Goal: Navigation & Orientation: Find specific page/section

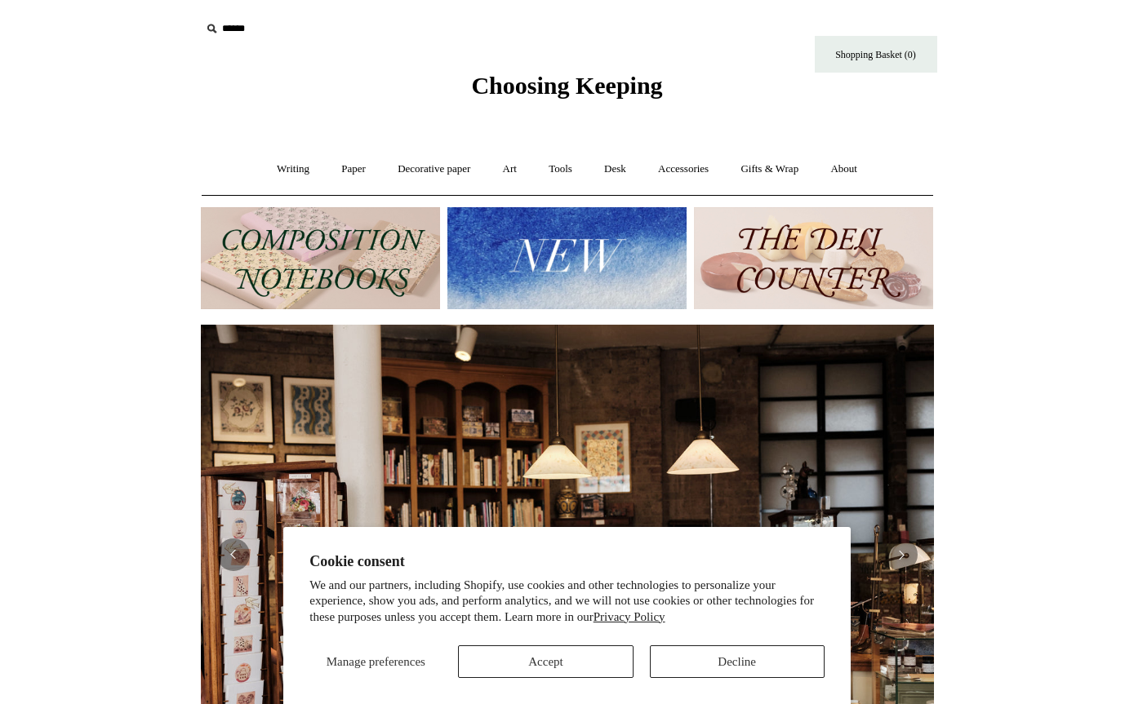
click at [602, 653] on button "Accept" at bounding box center [545, 662] width 175 height 33
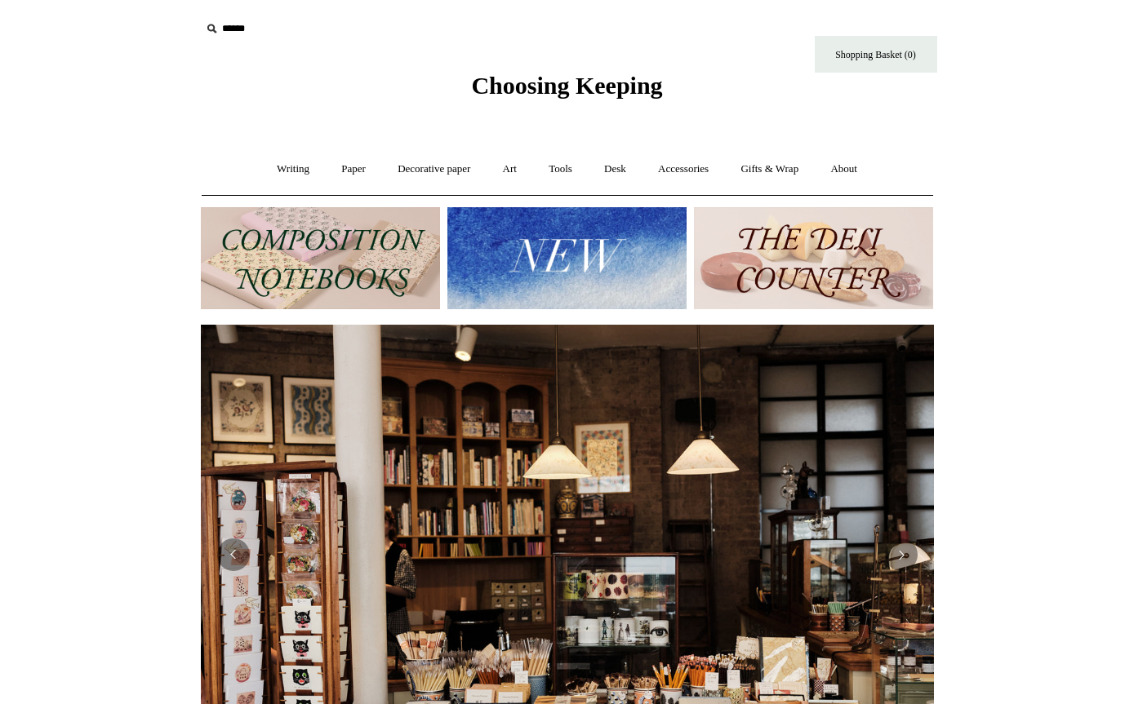
click at [222, 35] on input "text" at bounding box center [301, 29] width 201 height 30
click at [386, 28] on input "*" at bounding box center [387, 28] width 16 height 29
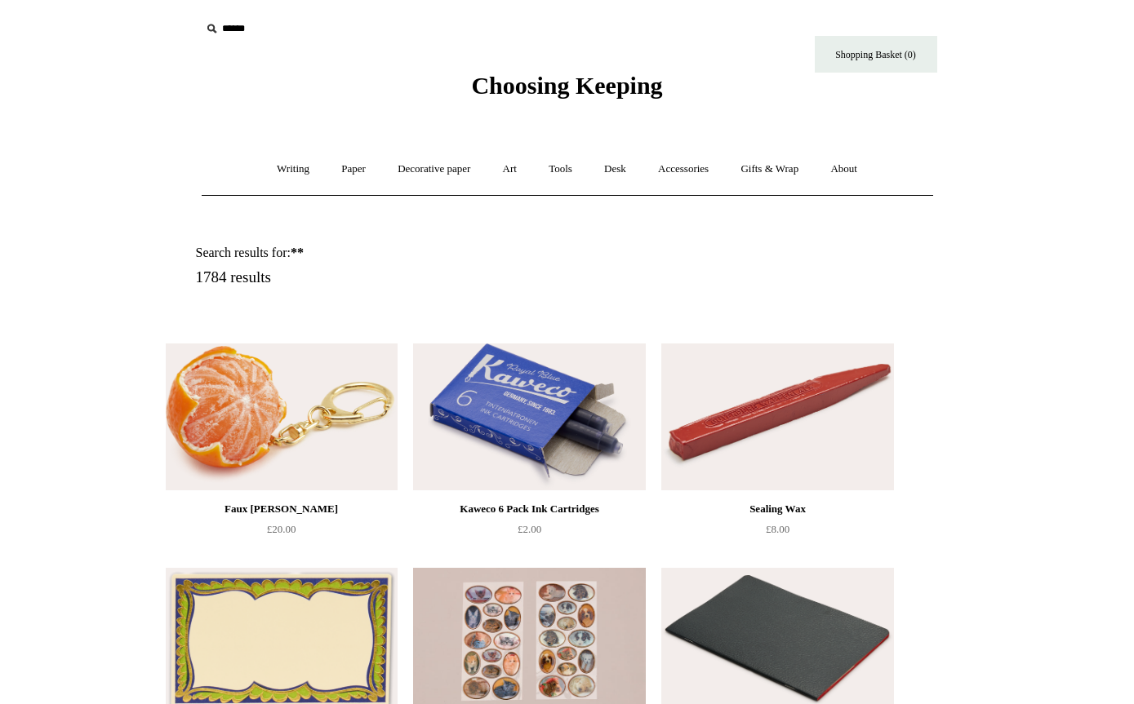
click at [269, 173] on link "Writing +" at bounding box center [293, 169] width 62 height 43
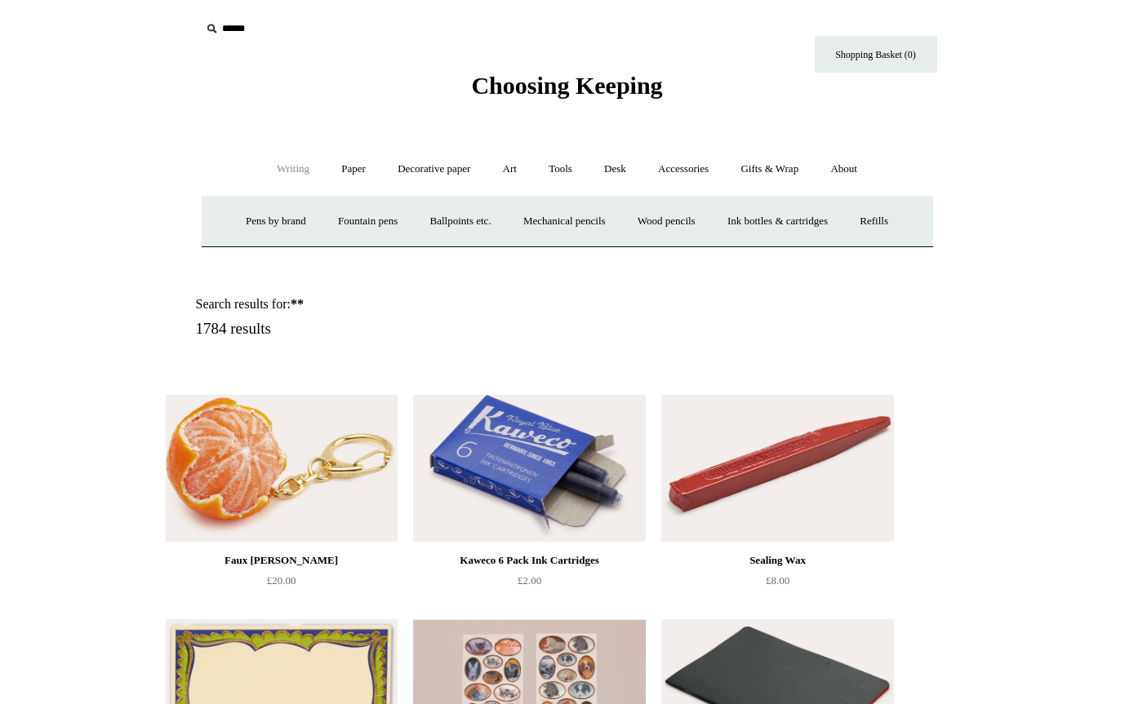
click at [553, 224] on link "Mechanical pencils +" at bounding box center [565, 221] width 112 height 43
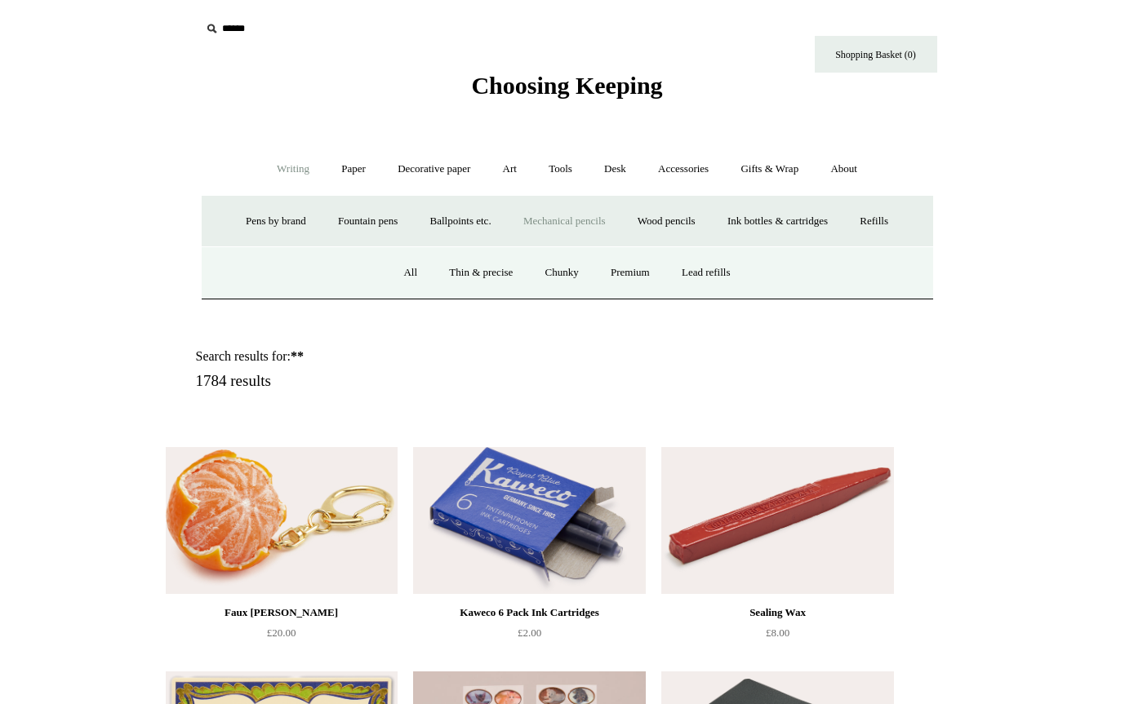
click at [393, 267] on link "All" at bounding box center [410, 272] width 43 height 43
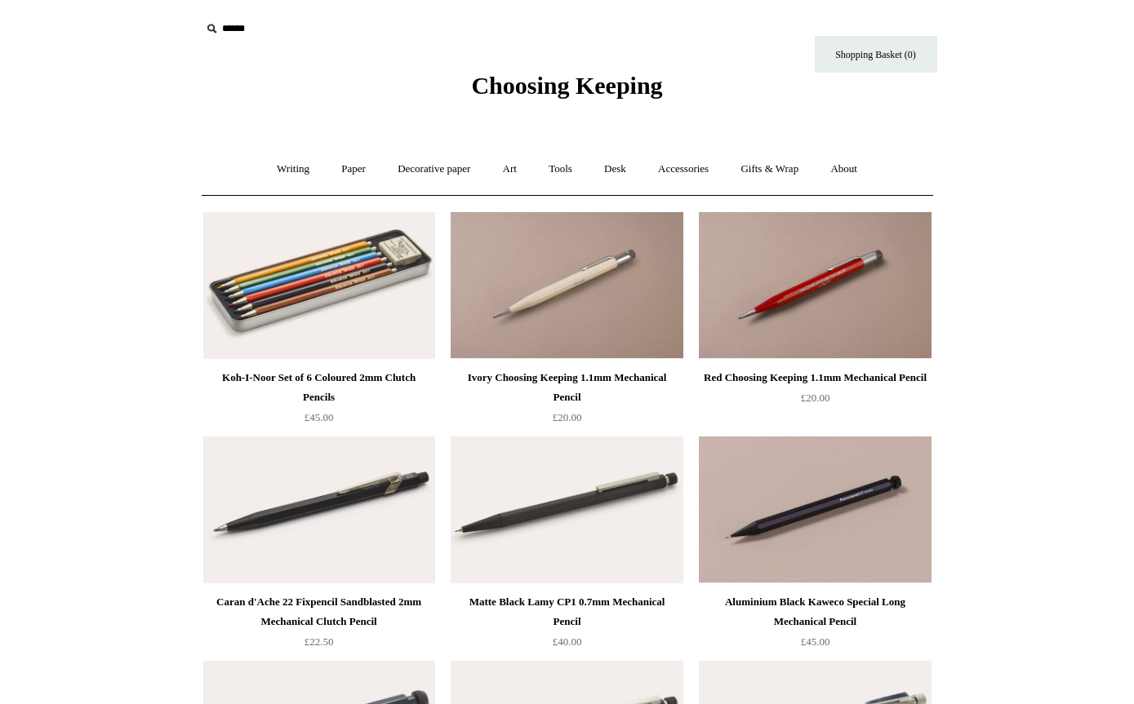
click at [272, 161] on link "Writing +" at bounding box center [293, 169] width 62 height 43
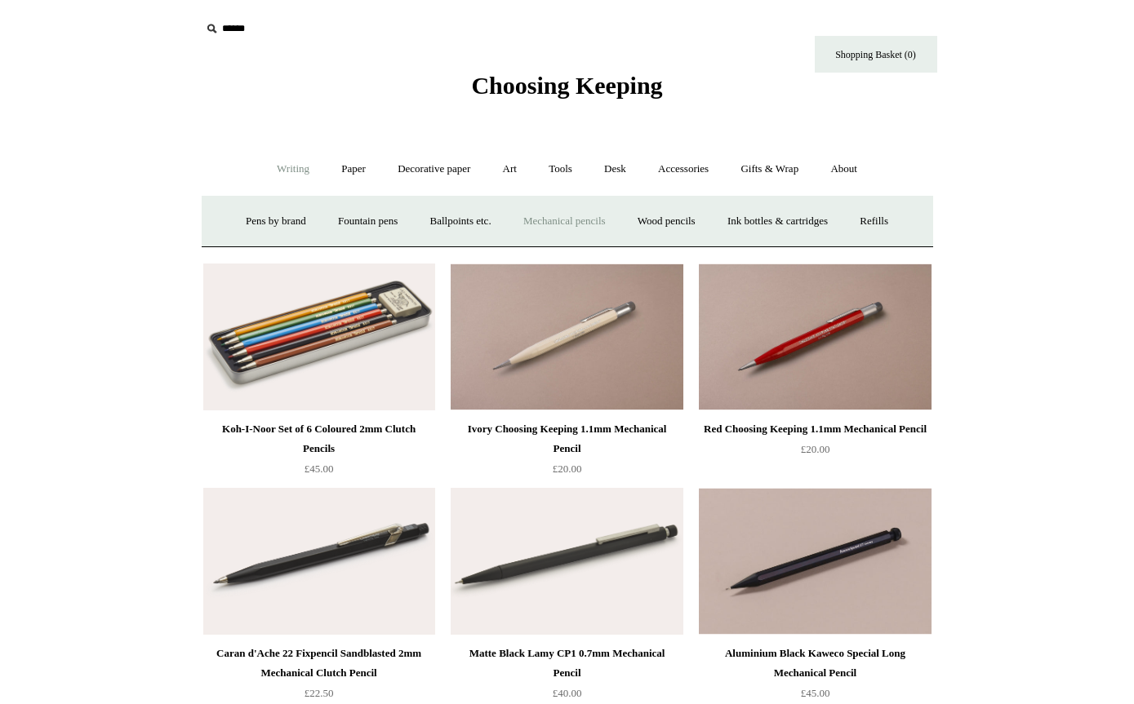
click at [432, 218] on link "Ballpoints etc. +" at bounding box center [460, 221] width 91 height 43
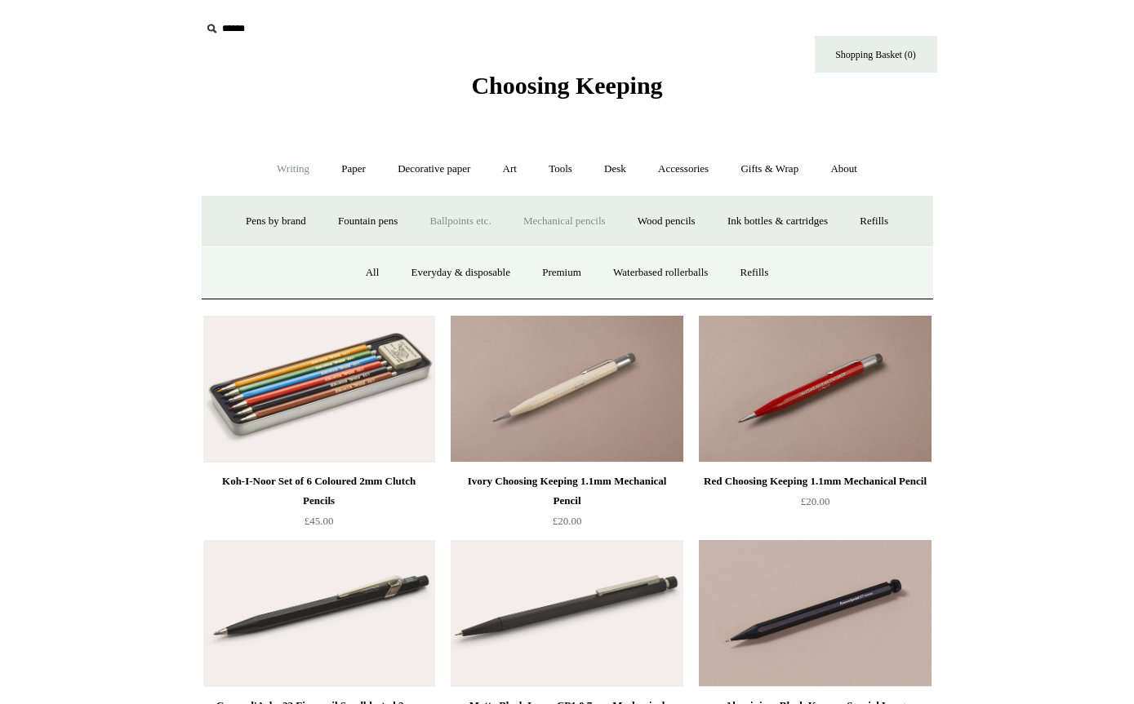
click at [351, 276] on link "All" at bounding box center [372, 272] width 43 height 43
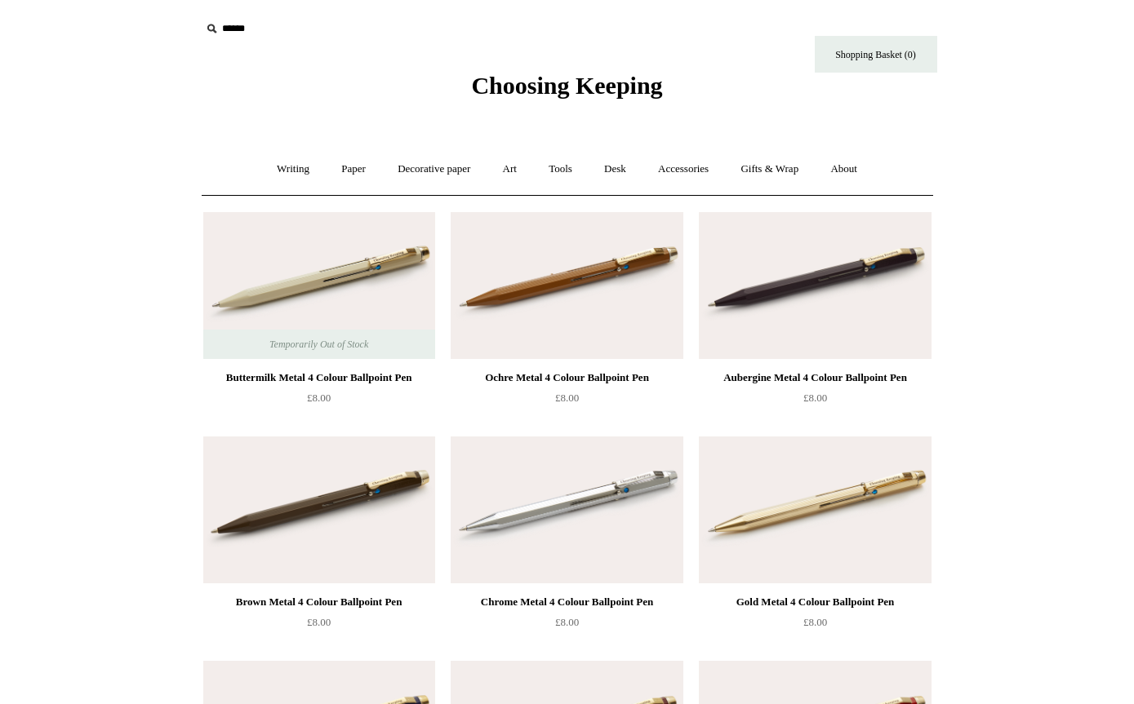
click at [267, 177] on link "Writing +" at bounding box center [293, 169] width 62 height 43
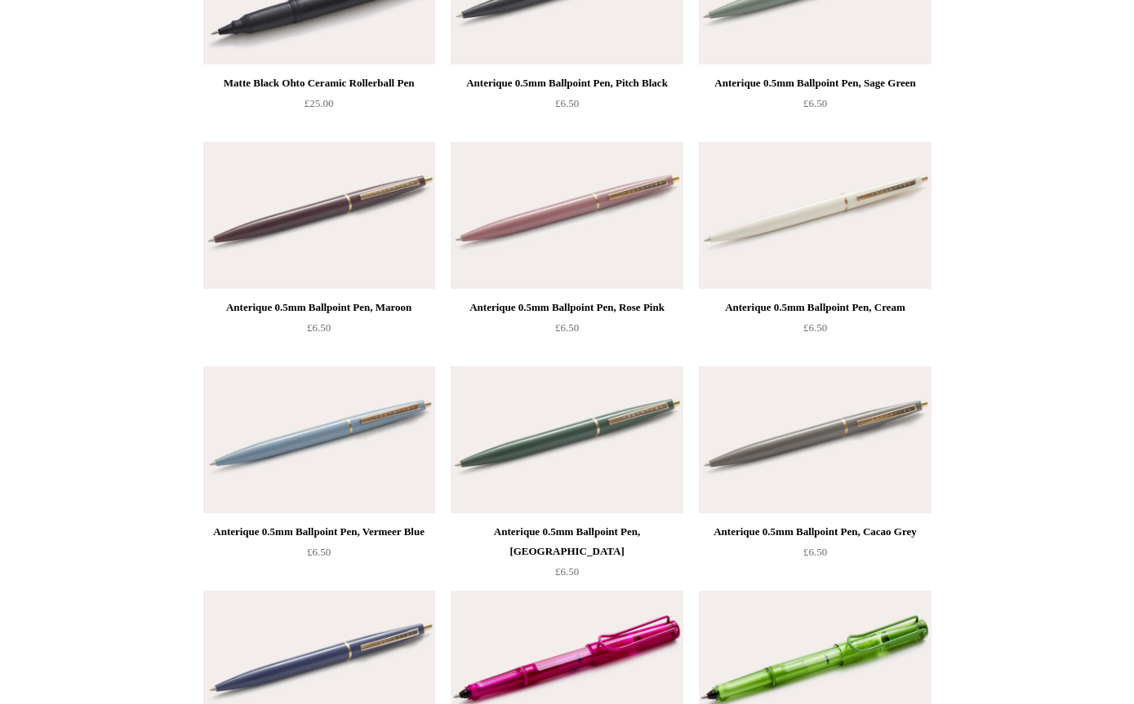
scroll to position [7078, 0]
